Goal: Communication & Community: Answer question/provide support

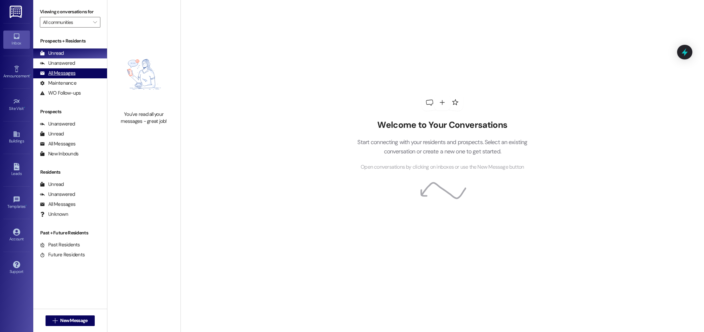
click at [60, 73] on div "All Messages" at bounding box center [58, 73] width 36 height 7
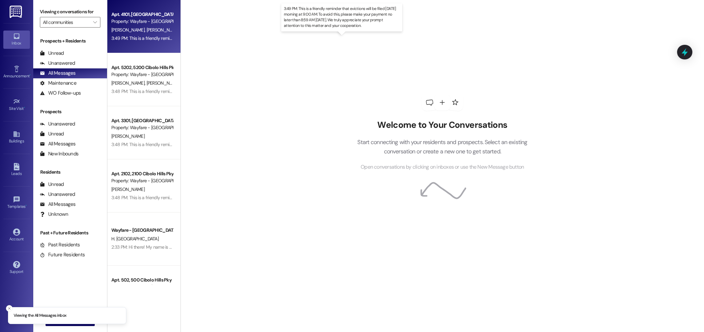
click at [155, 36] on div "3:49 PM: This is a friendly reminder that evictions will be filed tomorrow morn…" at bounding box center [341, 38] width 460 height 6
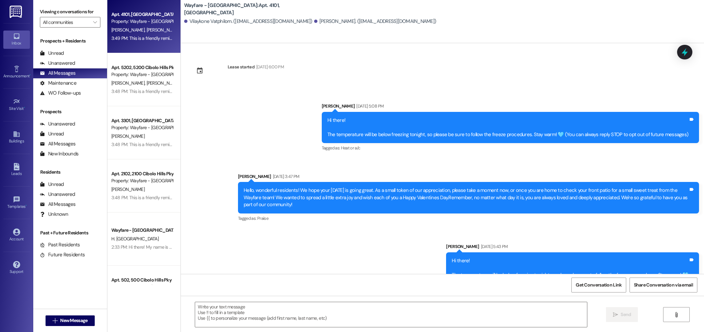
scroll to position [2002, 0]
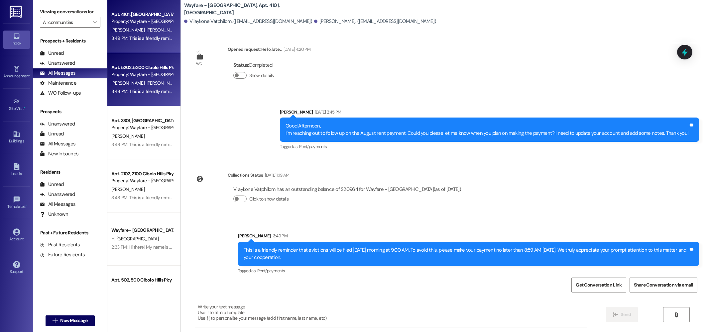
click at [146, 83] on span "[PERSON_NAME]" at bounding box center [162, 83] width 33 height 6
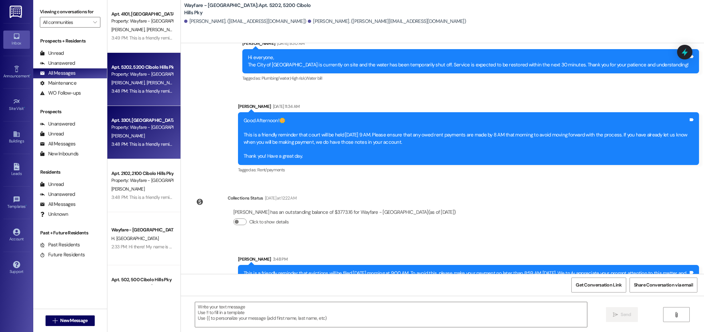
scroll to position [0, 0]
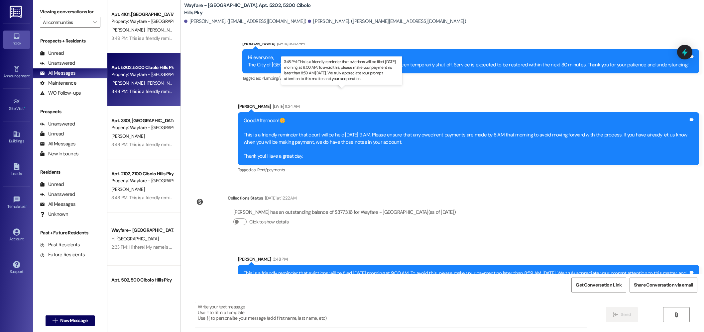
click at [129, 92] on div "3:48 PM: This is a friendly reminder that evictions will be filed tomorrow morn…" at bounding box center [341, 91] width 460 height 6
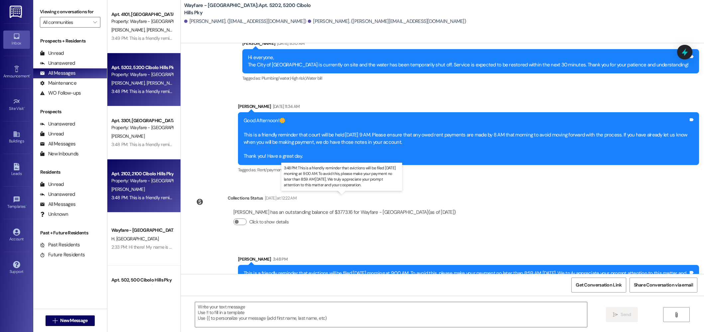
click at [141, 200] on div "3:48 PM: This is a friendly reminder that evictions will be filed tomorrow morn…" at bounding box center [341, 198] width 460 height 6
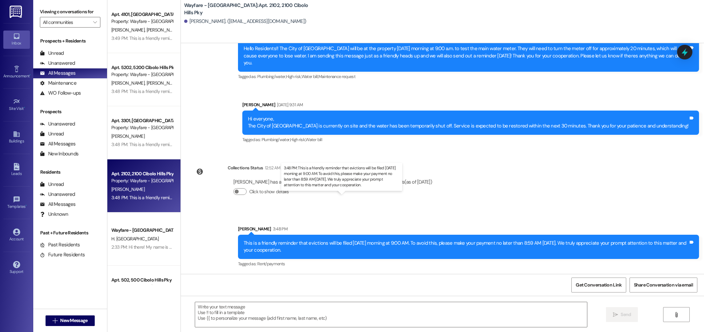
scroll to position [6330, 0]
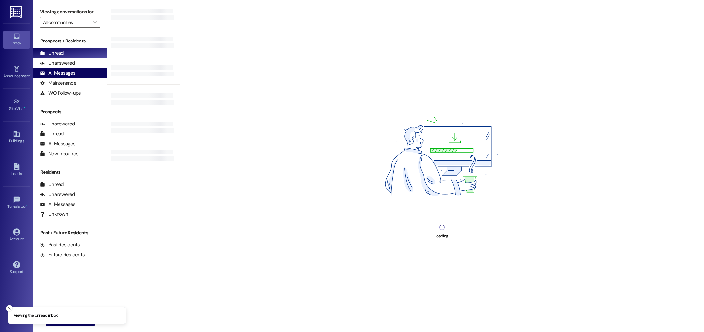
click at [58, 76] on div "All Messages" at bounding box center [58, 73] width 36 height 7
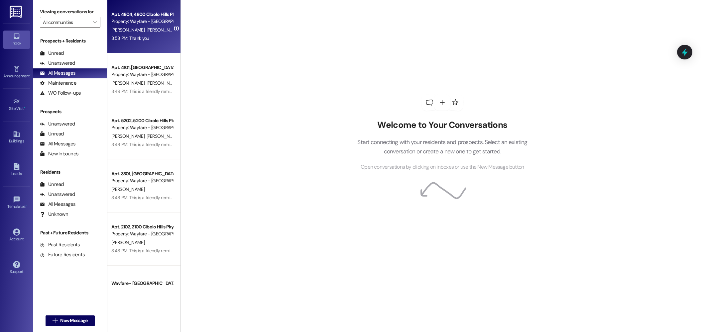
click at [148, 35] on div "3:58 PM: Thank you 3:58 PM: Thank you" at bounding box center [142, 38] width 63 height 8
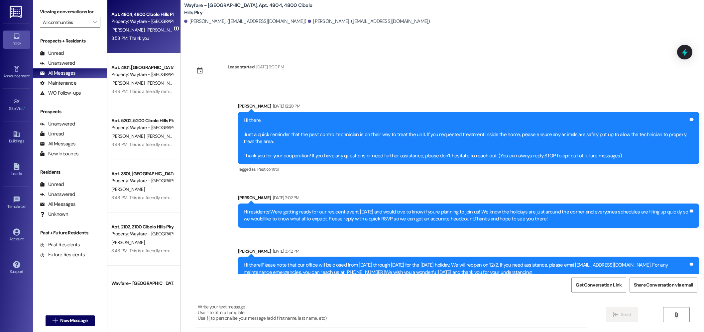
scroll to position [6582, 0]
